Goal: Transaction & Acquisition: Purchase product/service

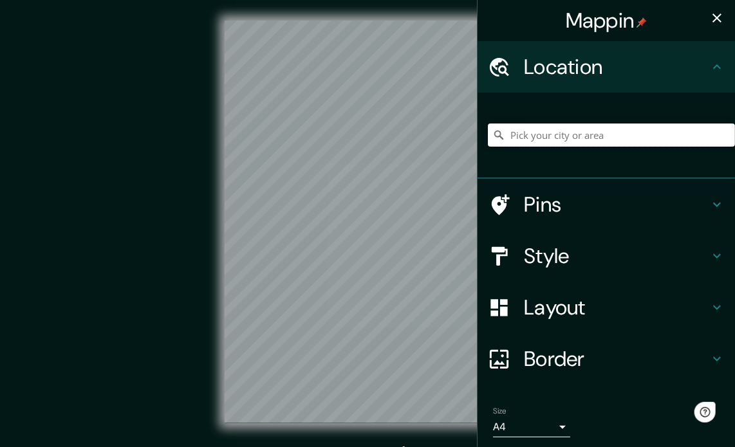
drag, startPoint x: 0, startPoint y: 0, endPoint x: 649, endPoint y: 136, distance: 662.8
click at [649, 136] on input "Pick your city or area" at bounding box center [611, 135] width 247 height 23
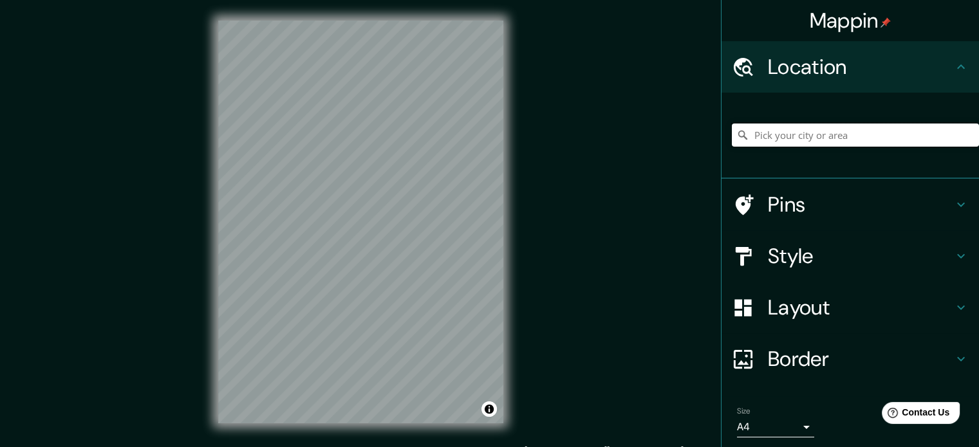
click at [734, 139] on input "Pick your city or area" at bounding box center [855, 135] width 247 height 23
click at [734, 138] on input "piura" at bounding box center [855, 135] width 247 height 23
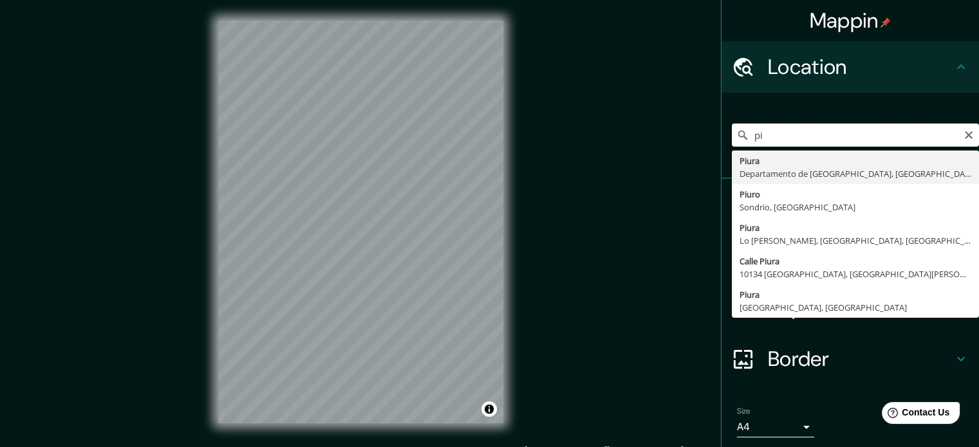
type input "p"
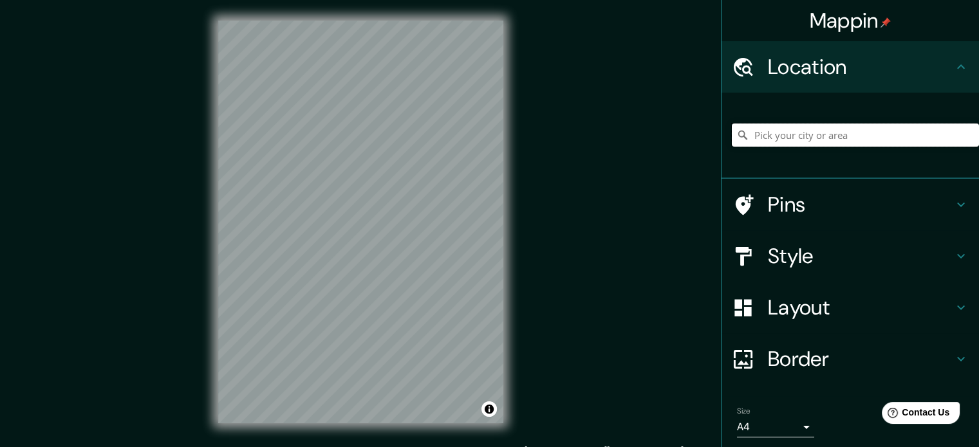
type input "u"
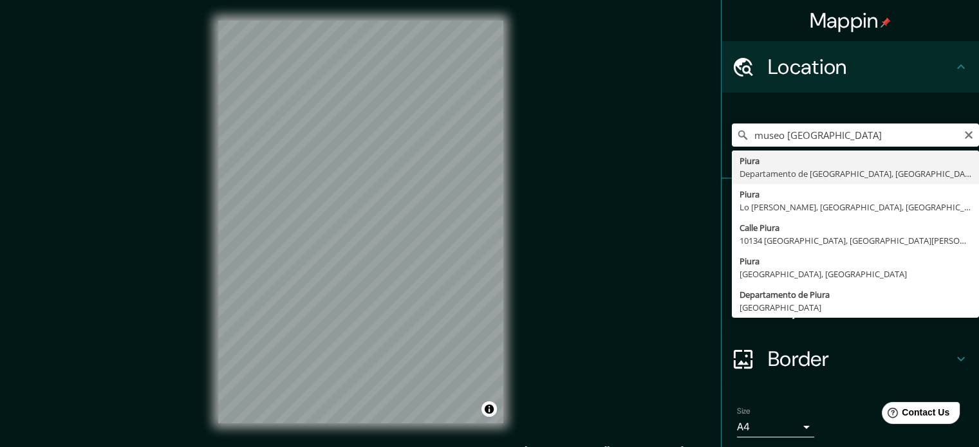
type input "Piura, [GEOGRAPHIC_DATA], [GEOGRAPHIC_DATA]"
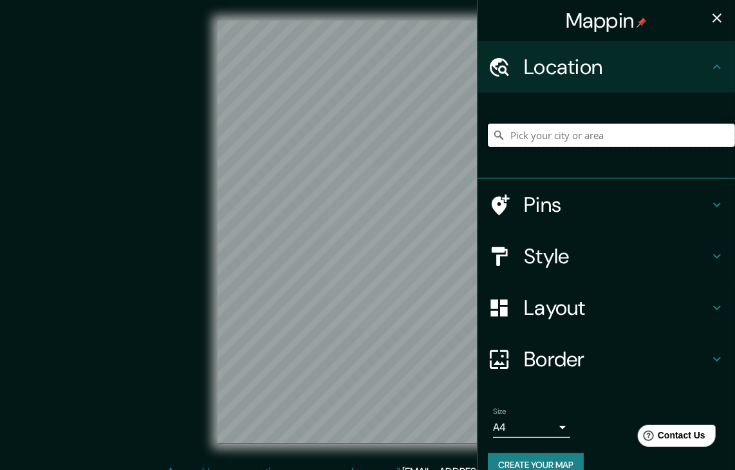
click at [599, 129] on input "Pick your city or area" at bounding box center [611, 135] width 247 height 23
type input "Piura, [GEOGRAPHIC_DATA], [GEOGRAPHIC_DATA]"
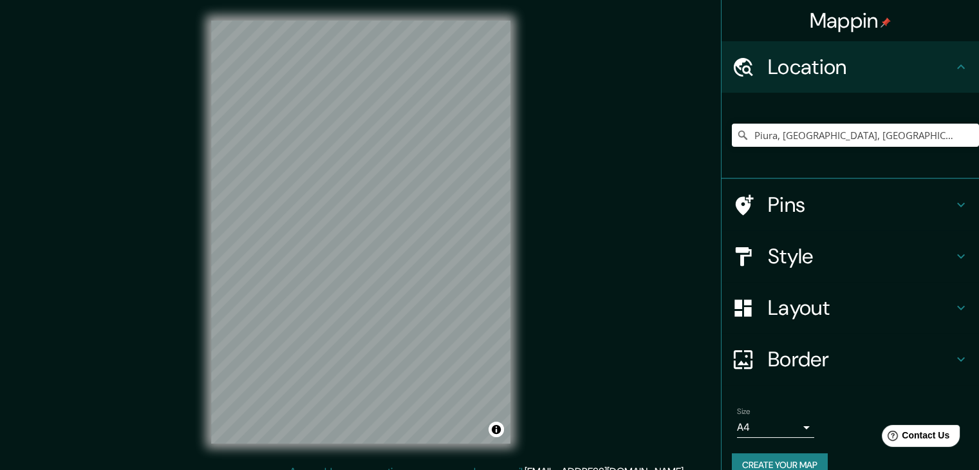
click at [734, 351] on h4 "Border" at bounding box center [860, 359] width 185 height 26
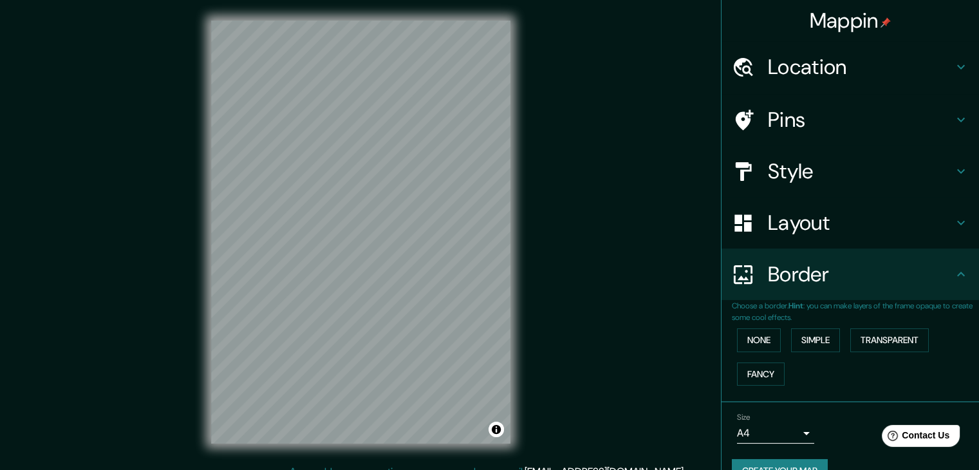
click at [734, 241] on div "Layout" at bounding box center [849, 222] width 257 height 51
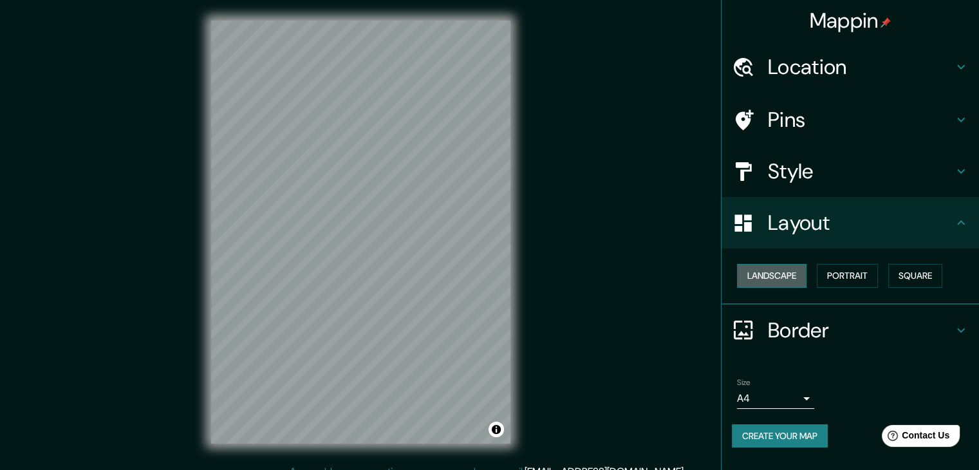
click at [734, 279] on button "Landscape" at bounding box center [772, 276] width 70 height 24
